Goal: Information Seeking & Learning: Learn about a topic

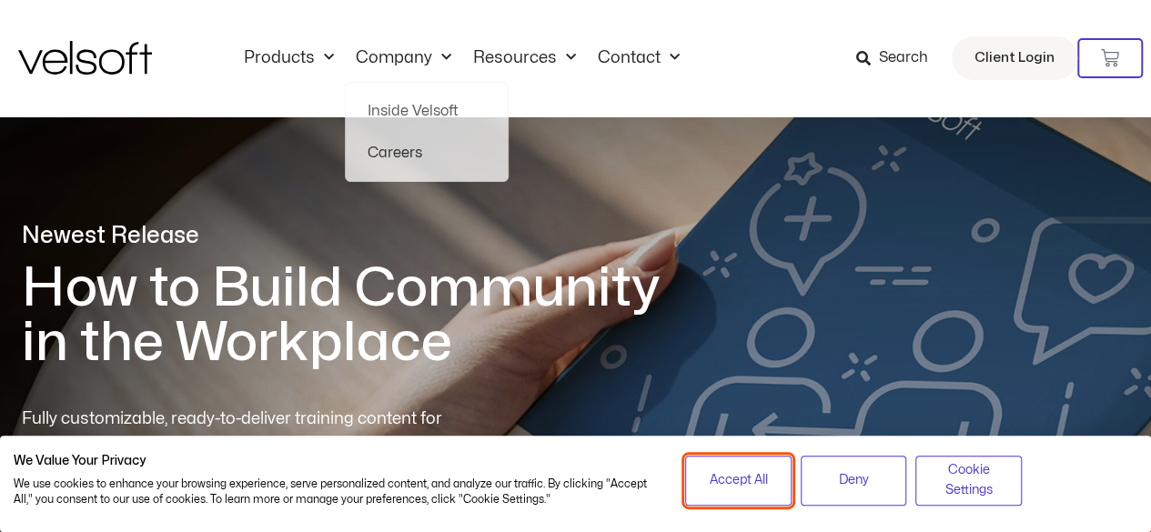
click at [748, 461] on button "Accept All" at bounding box center [738, 481] width 106 height 50
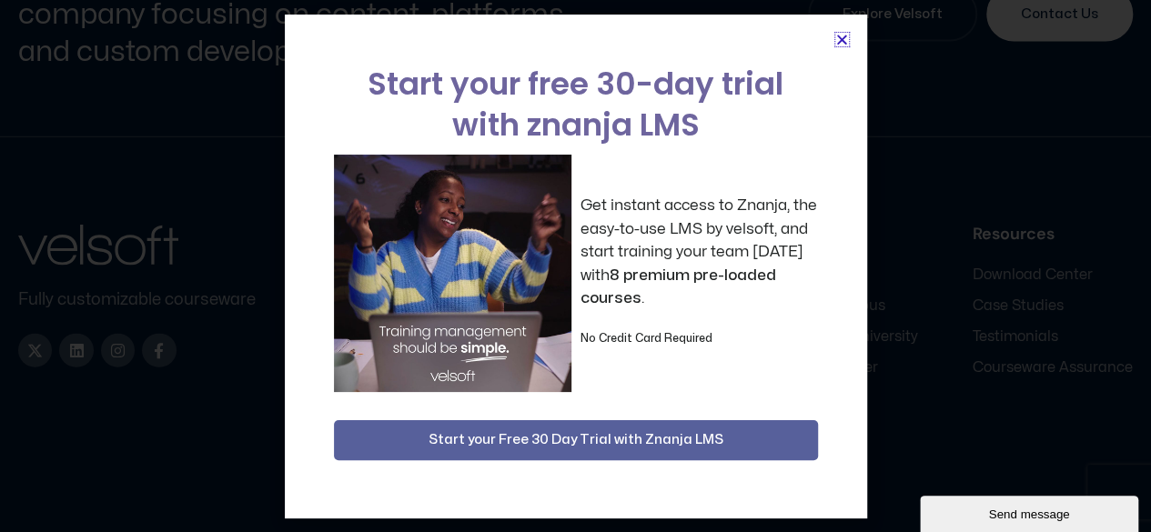
scroll to position [8790, 0]
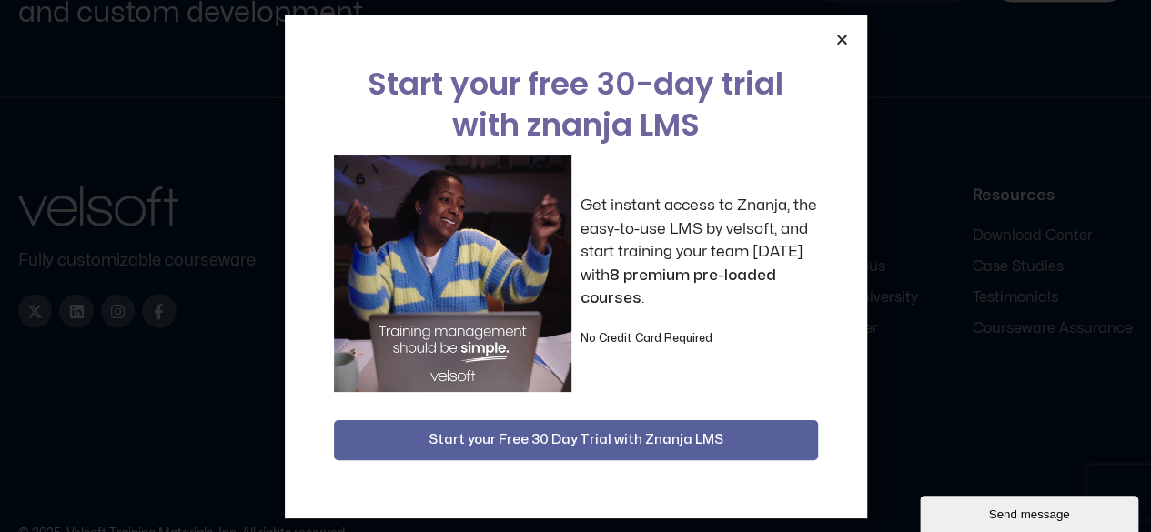
click at [837, 40] on icon "Close" at bounding box center [842, 40] width 14 height 14
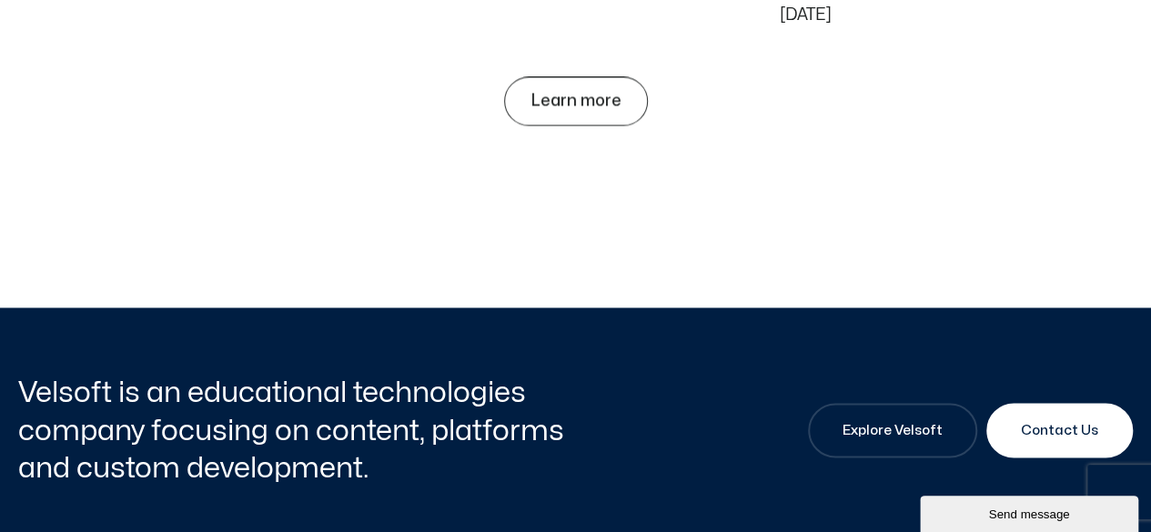
scroll to position [8608, 0]
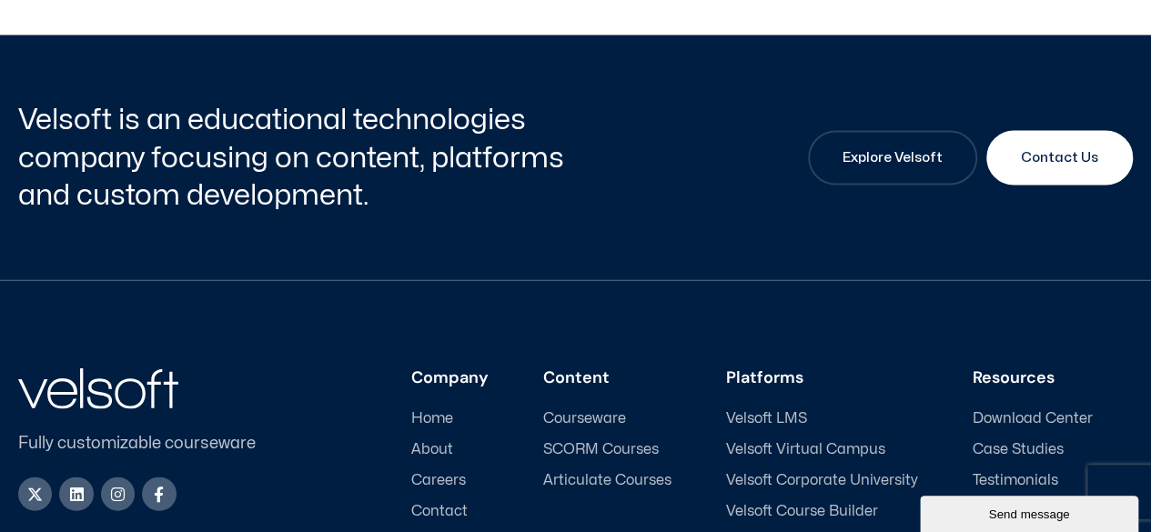
click at [622, 440] on span "SCORM Courses" at bounding box center [601, 448] width 116 height 17
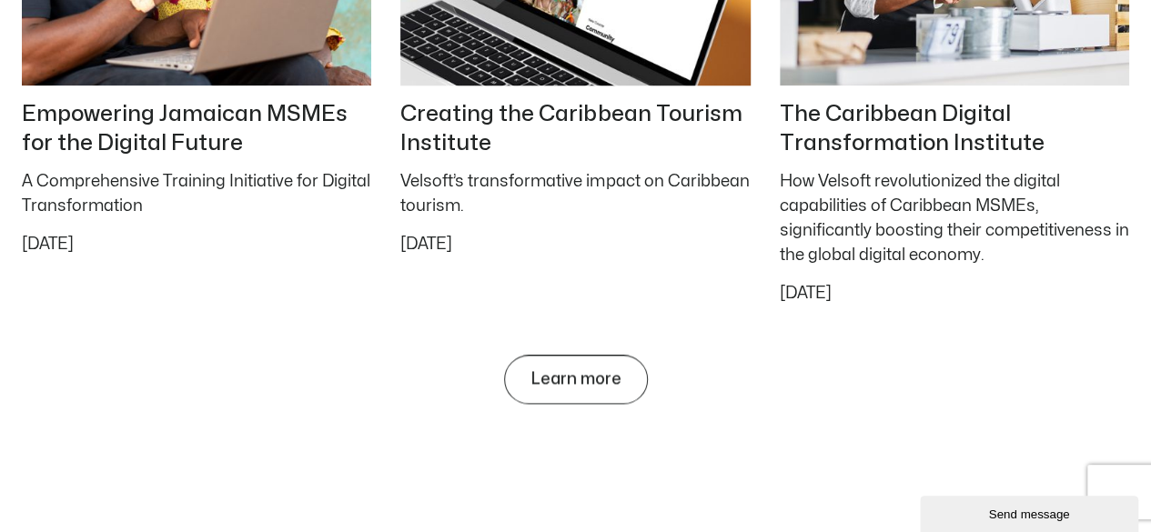
scroll to position [7880, 0]
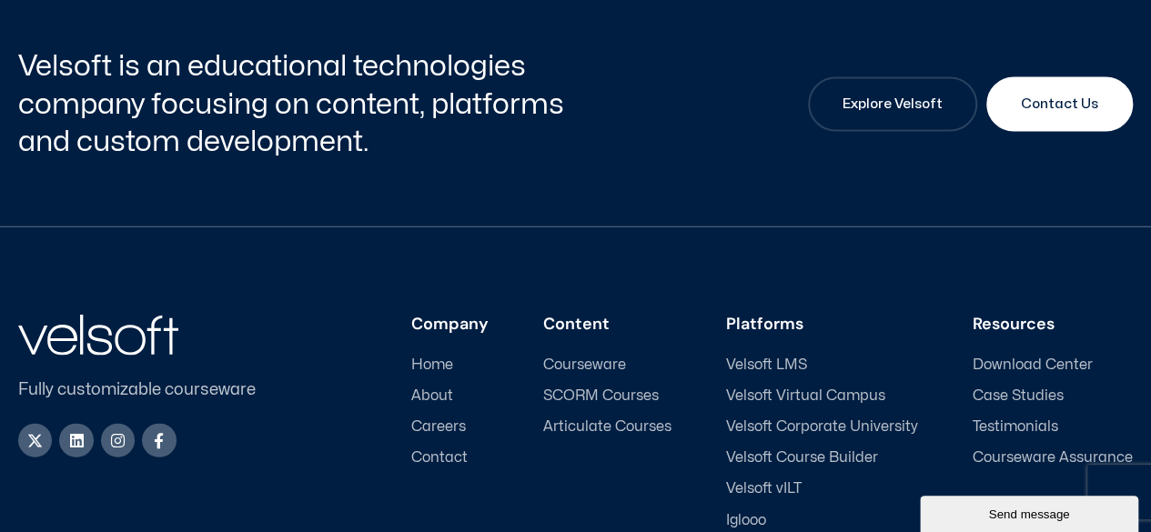
scroll to position [8790, 0]
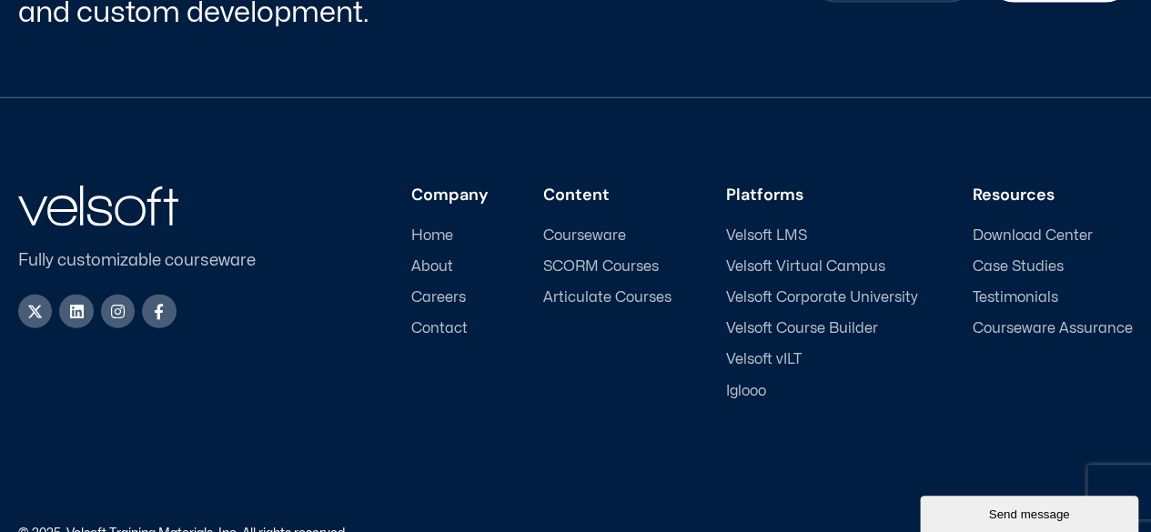
click at [435, 227] on span "Home" at bounding box center [432, 235] width 42 height 17
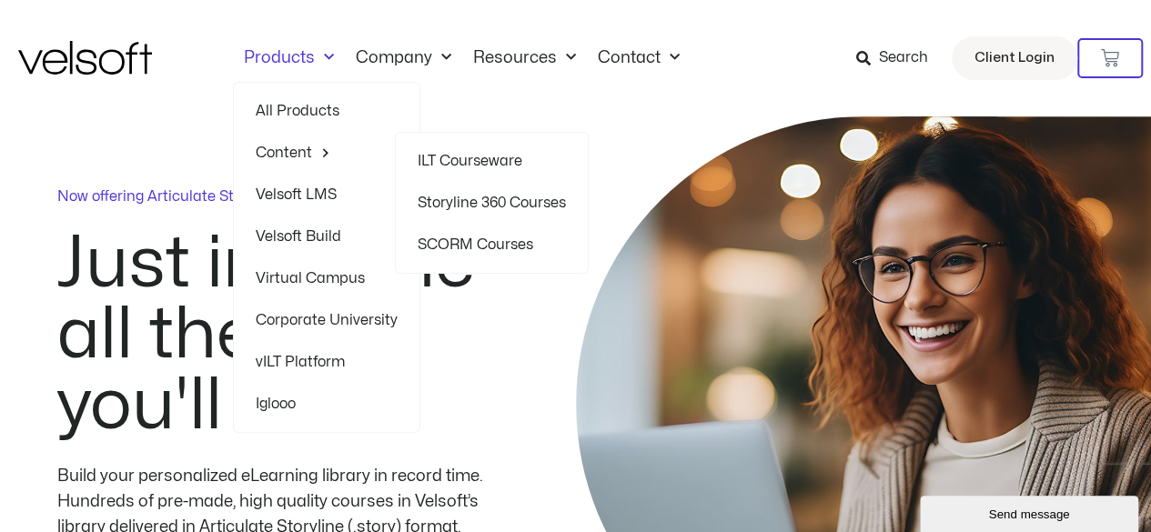
click at [484, 166] on link "ILT Courseware" at bounding box center [491, 161] width 148 height 42
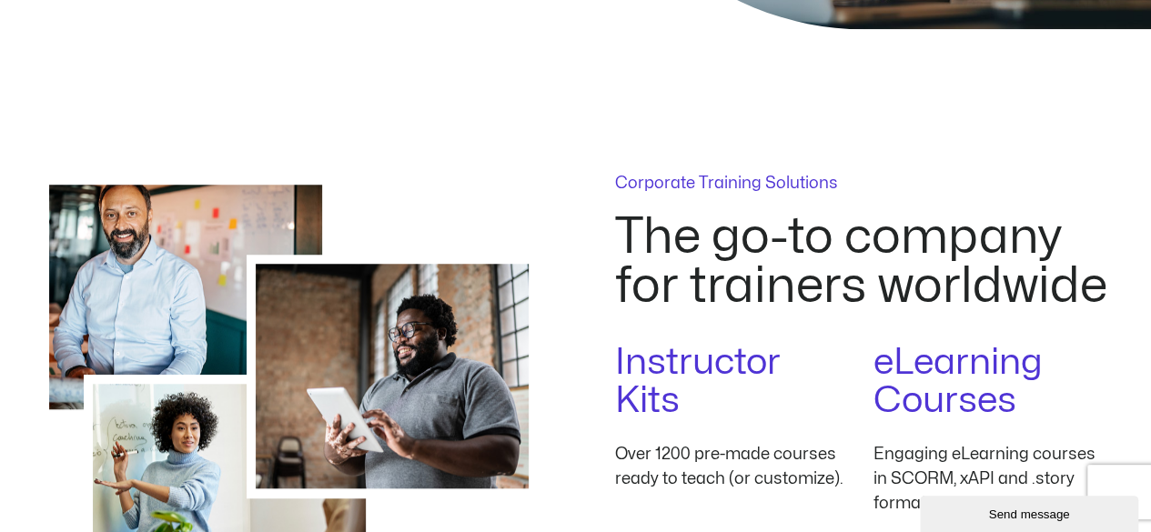
scroll to position [546, 0]
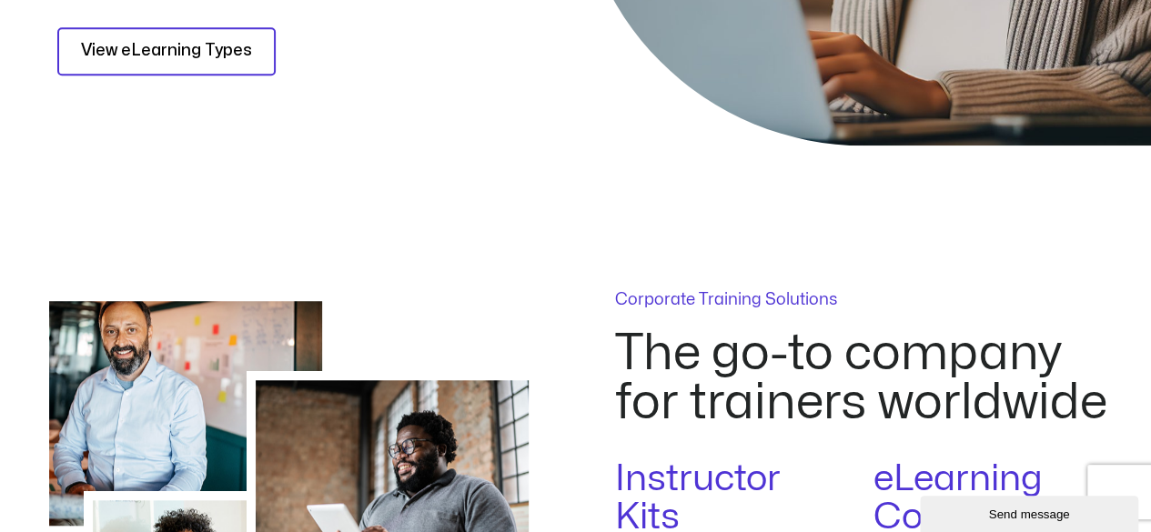
click at [115, 48] on span "View eLearning Types" at bounding box center [166, 51] width 171 height 26
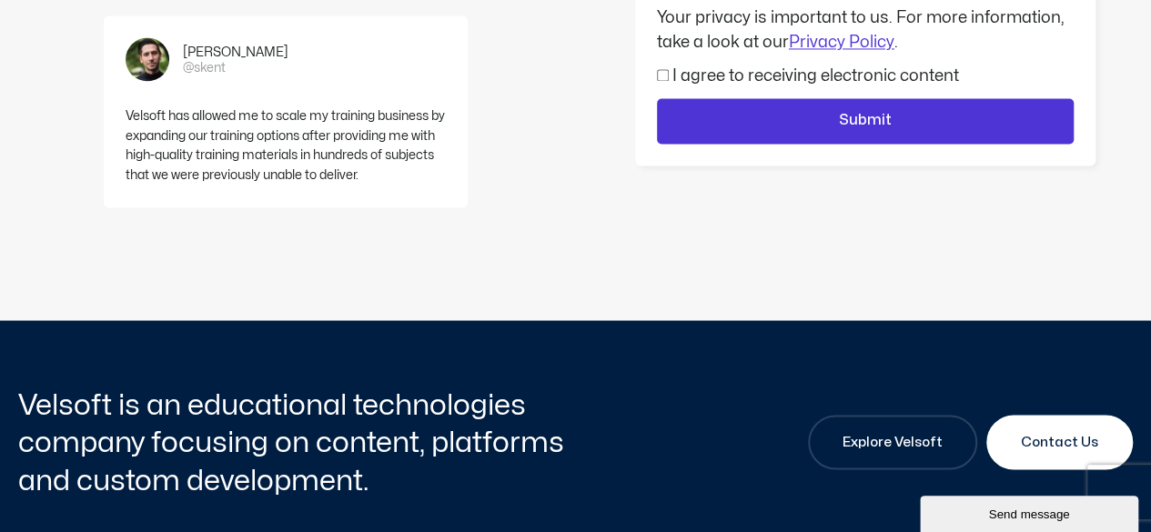
scroll to position [5002, 0]
